Goal: Find contact information: Find contact information

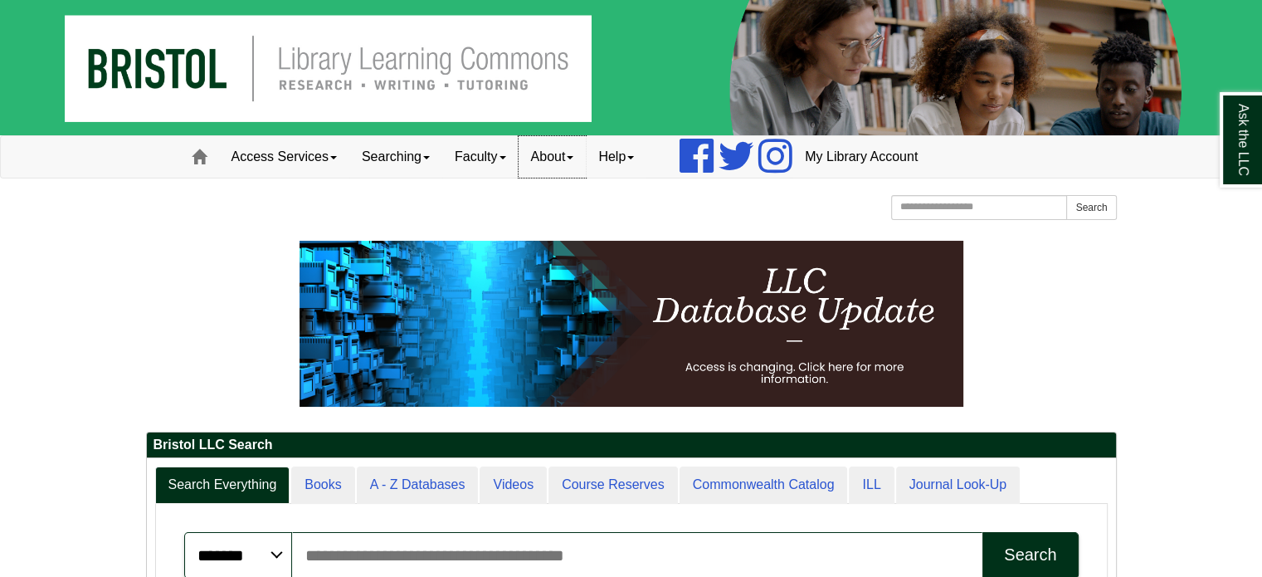
click at [561, 150] on link "About" at bounding box center [553, 156] width 68 height 41
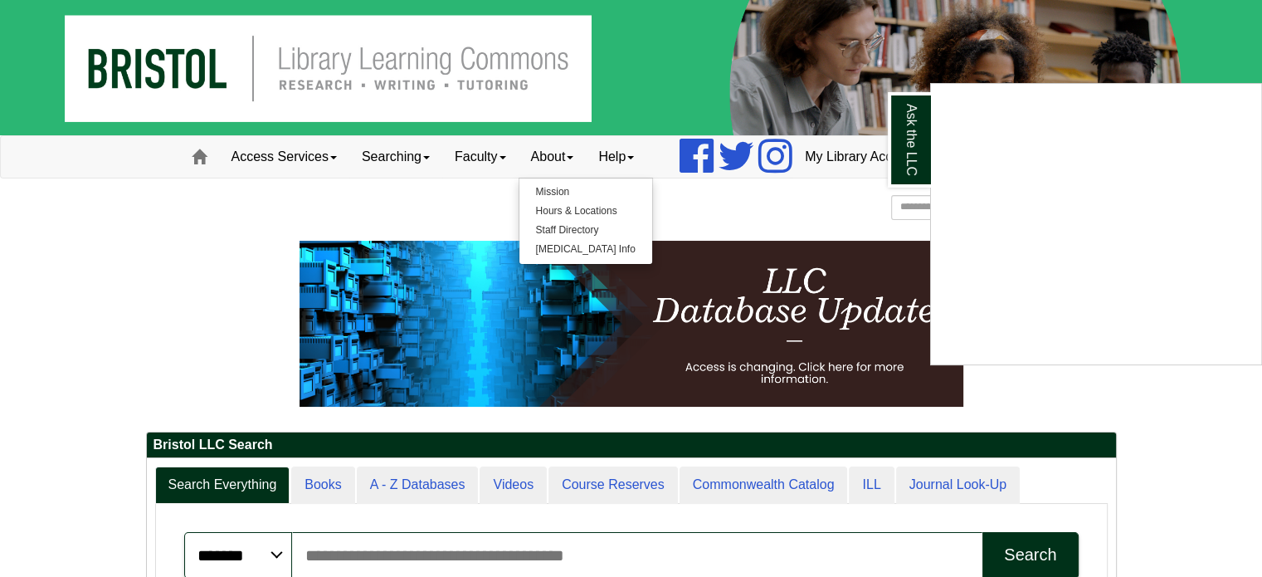
click at [583, 233] on div "Ask the LLC" at bounding box center [631, 288] width 1262 height 577
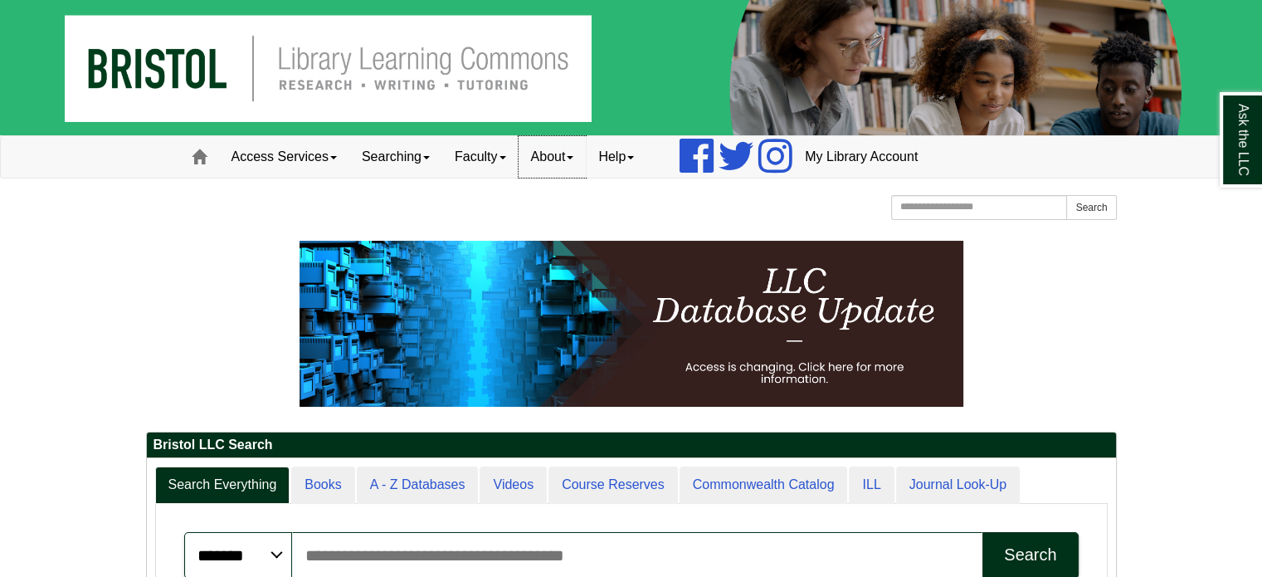
click at [563, 154] on link "About" at bounding box center [553, 156] width 68 height 41
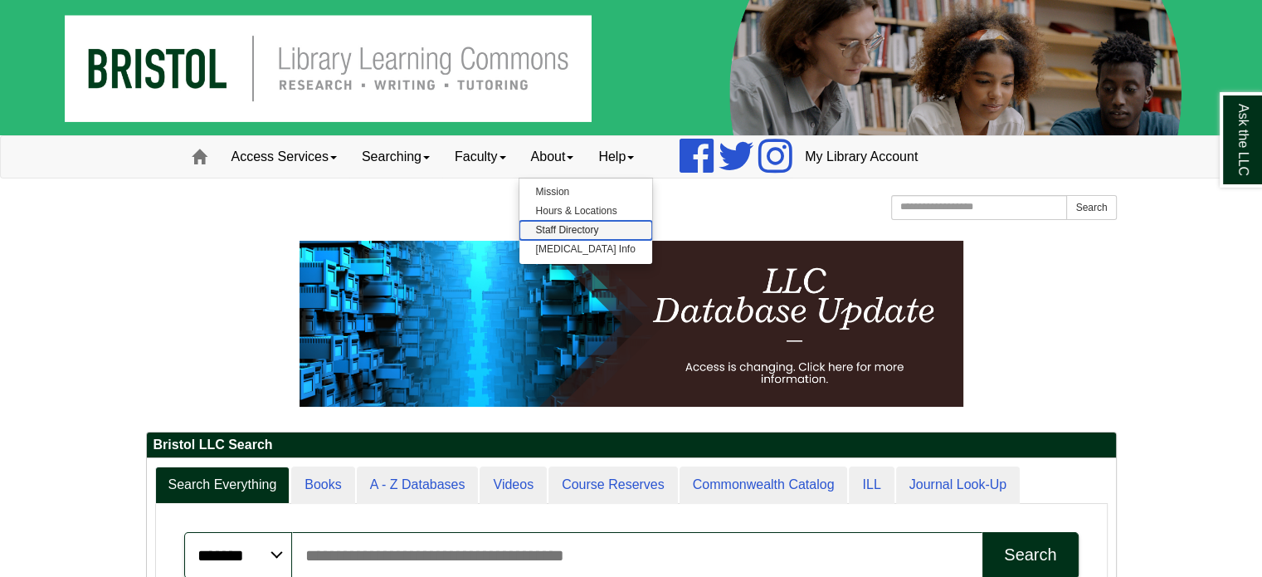
click at [558, 232] on link "Staff Directory" at bounding box center [585, 230] width 133 height 19
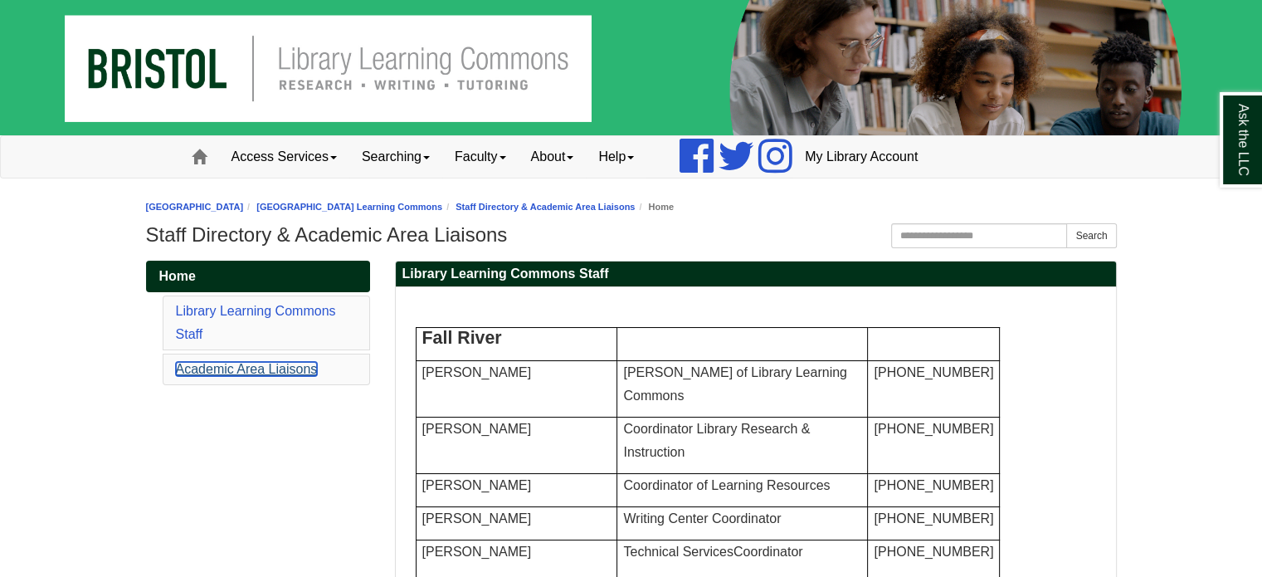
click at [219, 371] on link "Academic Area Liaisons" at bounding box center [247, 369] width 142 height 14
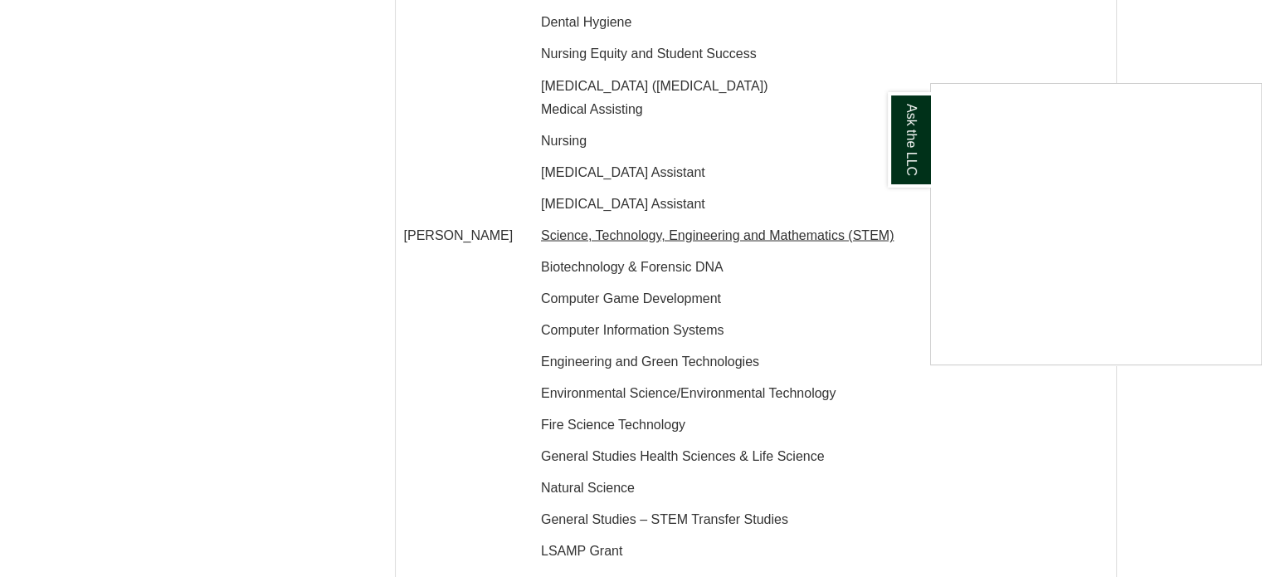
scroll to position [3270, 0]
